Goal: Navigation & Orientation: Find specific page/section

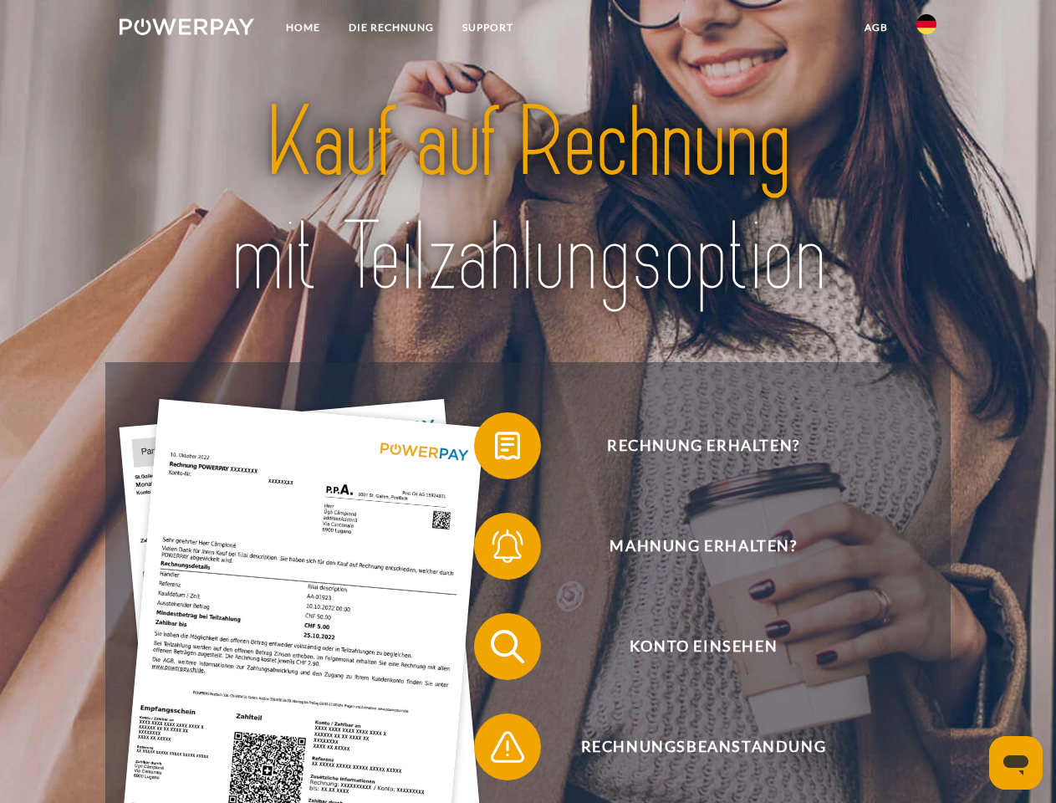
click at [187, 29] on img at bounding box center [187, 26] width 135 height 17
click at [927, 29] on img at bounding box center [927, 24] width 20 height 20
click at [876, 28] on link "agb" at bounding box center [877, 28] width 52 height 30
click at [495, 449] on span at bounding box center [483, 446] width 84 height 84
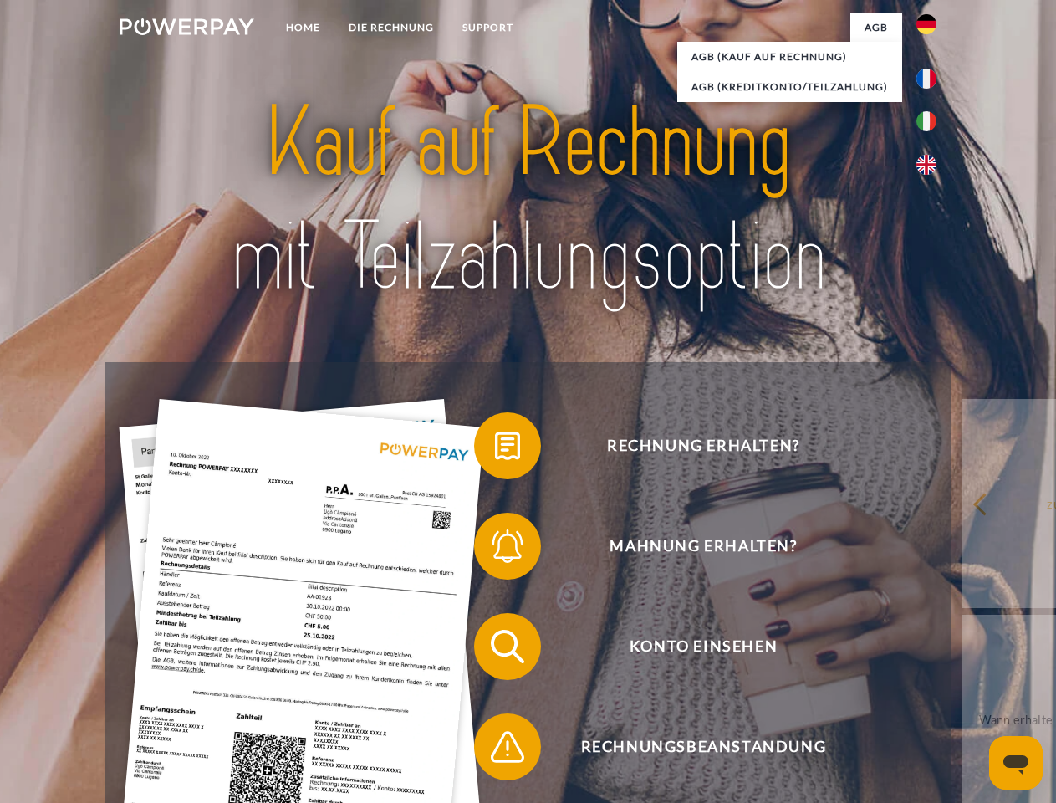
click at [495, 550] on div "Rechnung erhalten? Mahnung erhalten? Konto einsehen" at bounding box center [527, 696] width 845 height 669
